Goal: Information Seeking & Learning: Find specific fact

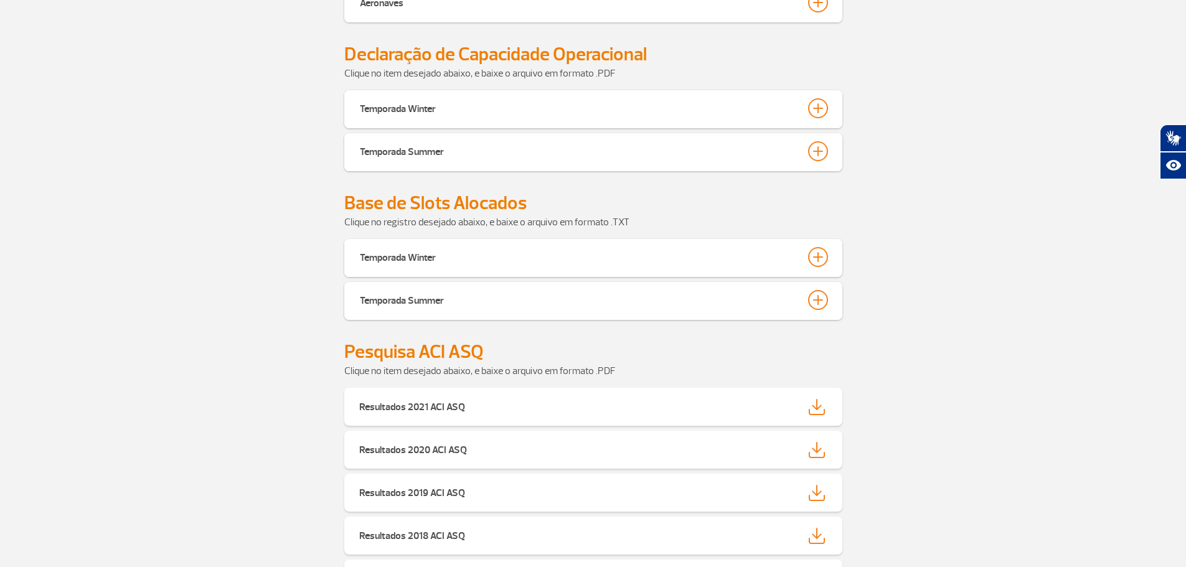
scroll to position [747, 0]
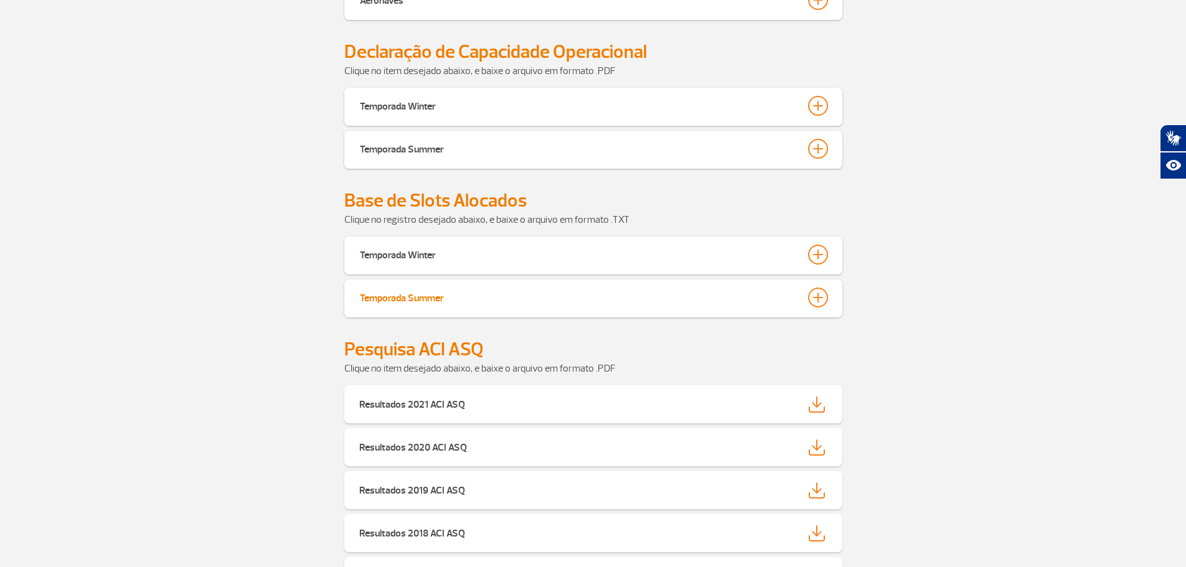
click at [433, 300] on div "Temporada Summer" at bounding box center [402, 296] width 84 height 17
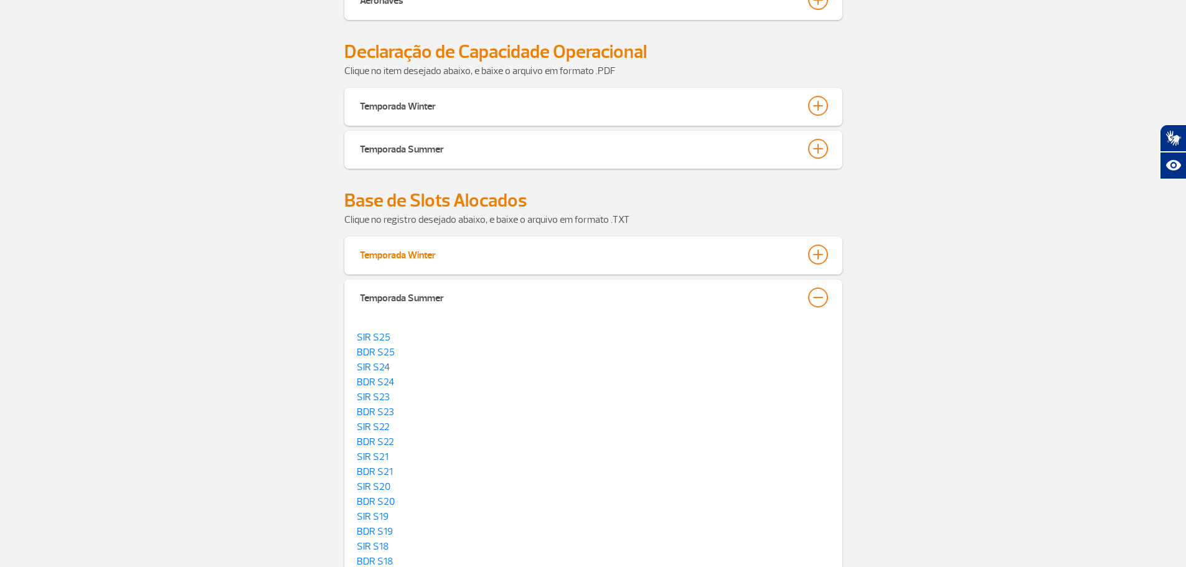
click at [383, 255] on div "Temporada Winter" at bounding box center [398, 253] width 76 height 17
